Goal: Task Accomplishment & Management: Manage account settings

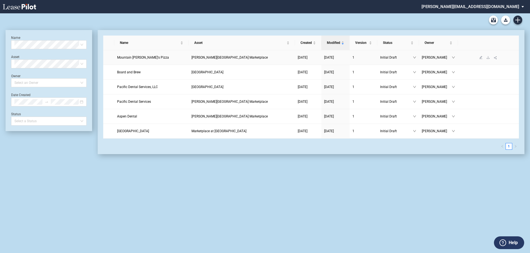
click at [130, 56] on span "Mountain Mike's Pizza" at bounding box center [143, 58] width 52 height 4
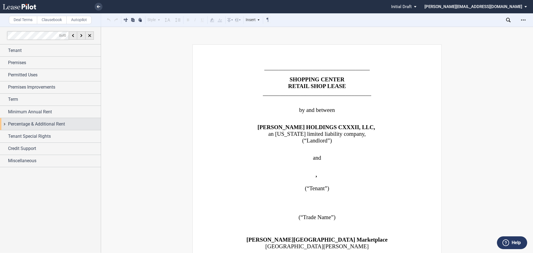
click at [4, 124] on div "Percentage & Additional Rent" at bounding box center [50, 124] width 101 height 12
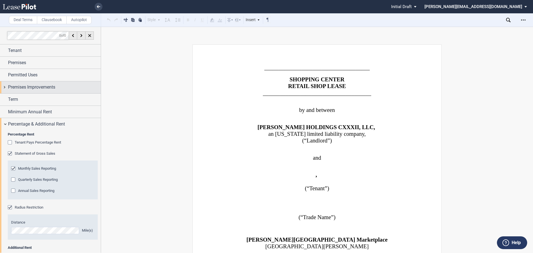
click at [4, 87] on div "Premises Improvements" at bounding box center [50, 87] width 101 height 12
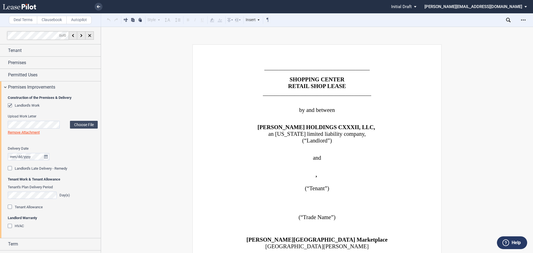
click at [12, 207] on div "Tenant Allowance" at bounding box center [11, 208] width 6 height 6
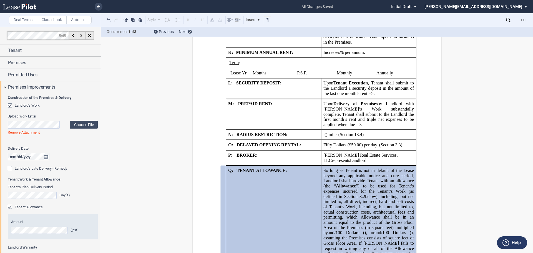
scroll to position [974, 0]
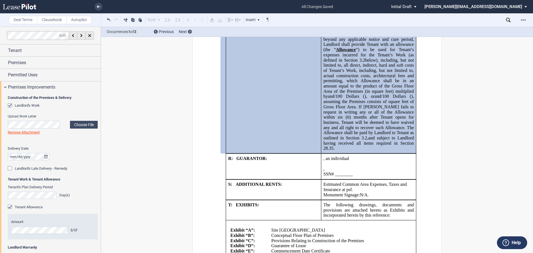
click at [394, 137] on span "and subject to Landlord having received all items required in Section 28.35." at bounding box center [369, 142] width 92 height 15
click at [394, 166] on p "﻿ ﻿ , ﻿ ﻿ ﻿ ﻿" at bounding box center [368, 168] width 90 height 5
click at [96, 5] on link at bounding box center [99, 7] width 8 height 8
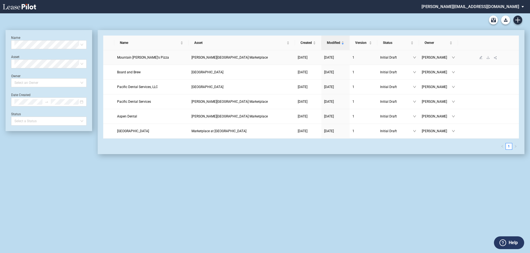
click at [129, 57] on span "Mountain Mike's Pizza" at bounding box center [143, 58] width 52 height 4
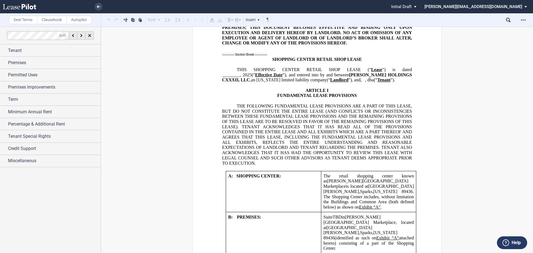
scroll to position [139, 0]
